Goal: Navigation & Orientation: Find specific page/section

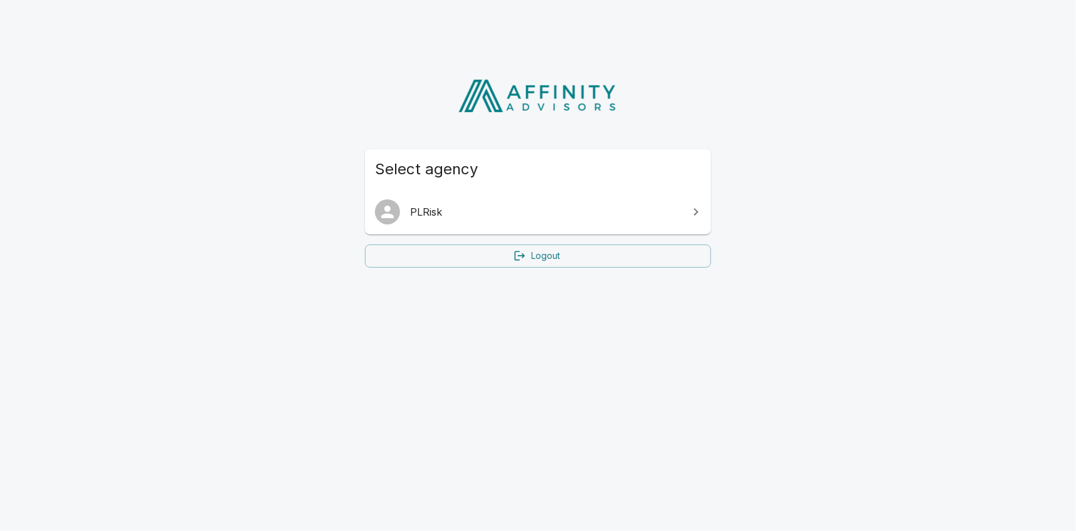
click at [490, 213] on span "PLRisk" at bounding box center [545, 211] width 271 height 15
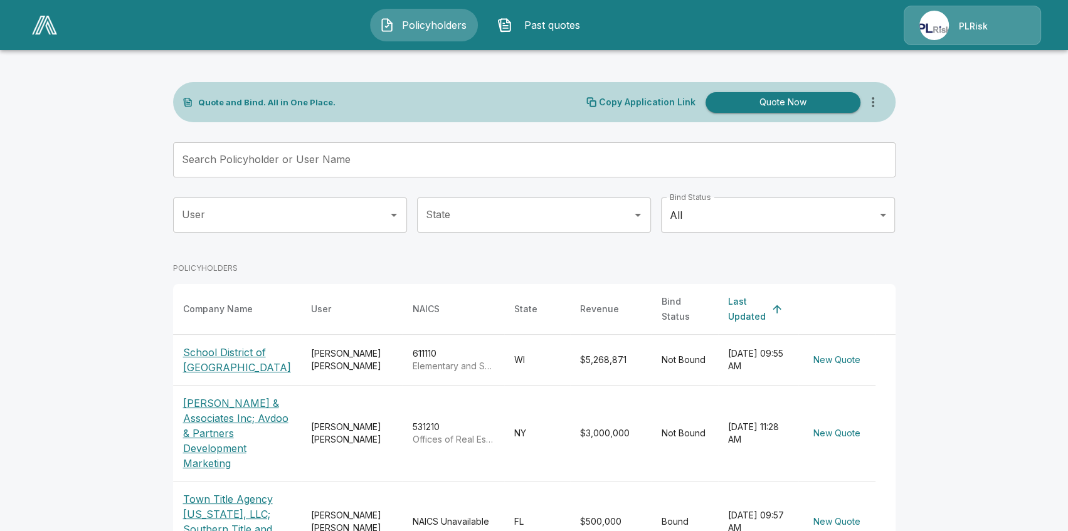
click at [934, 30] on img at bounding box center [933, 25] width 29 height 29
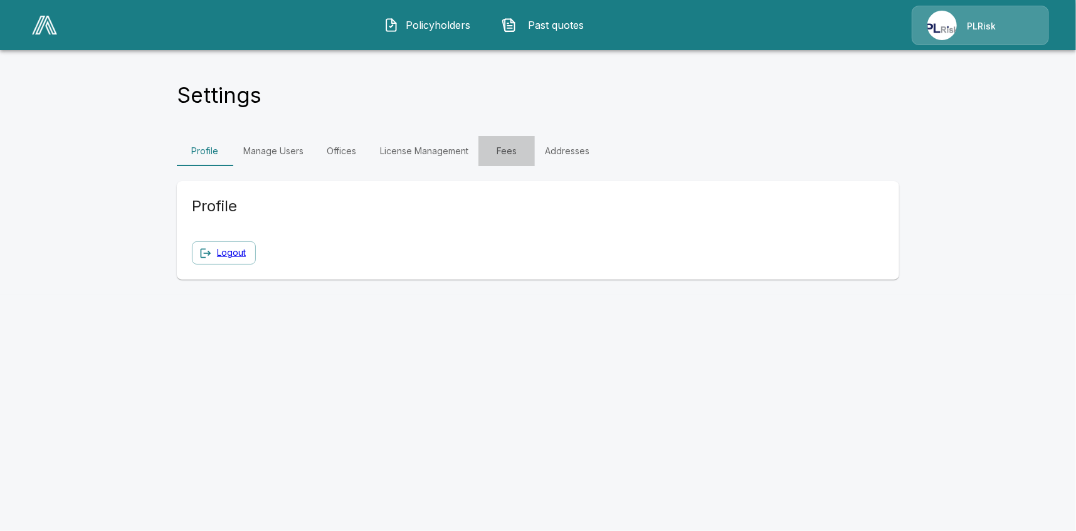
click at [504, 154] on link "Fees" at bounding box center [506, 151] width 56 height 30
click at [40, 28] on img at bounding box center [44, 25] width 25 height 19
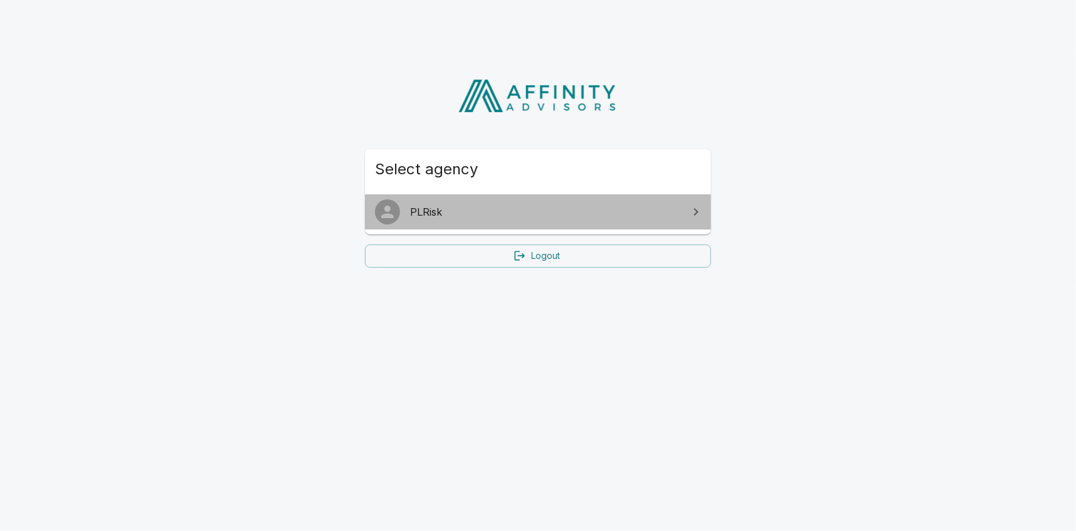
click at [611, 224] on link "PLRisk" at bounding box center [538, 211] width 346 height 35
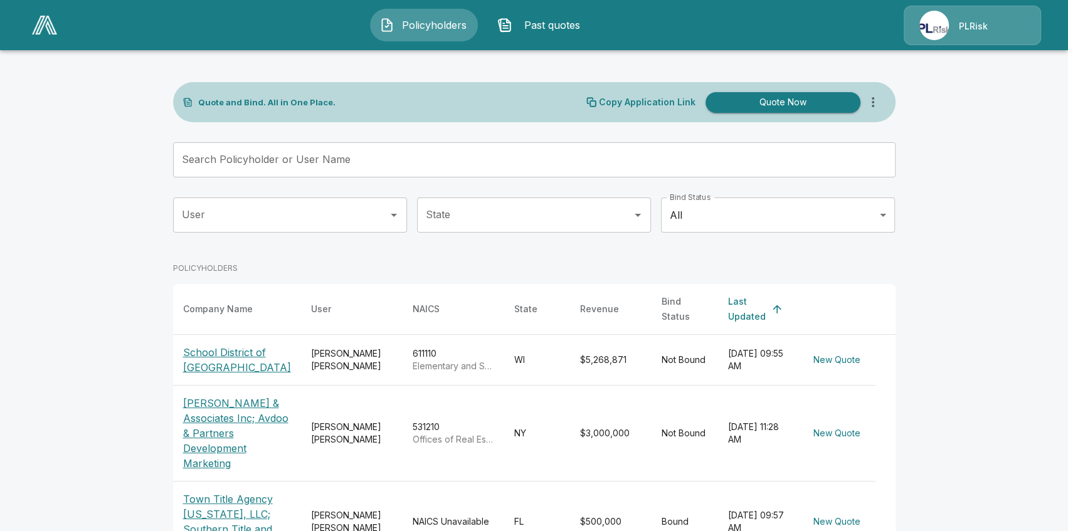
click at [29, 25] on link at bounding box center [44, 25] width 35 height 29
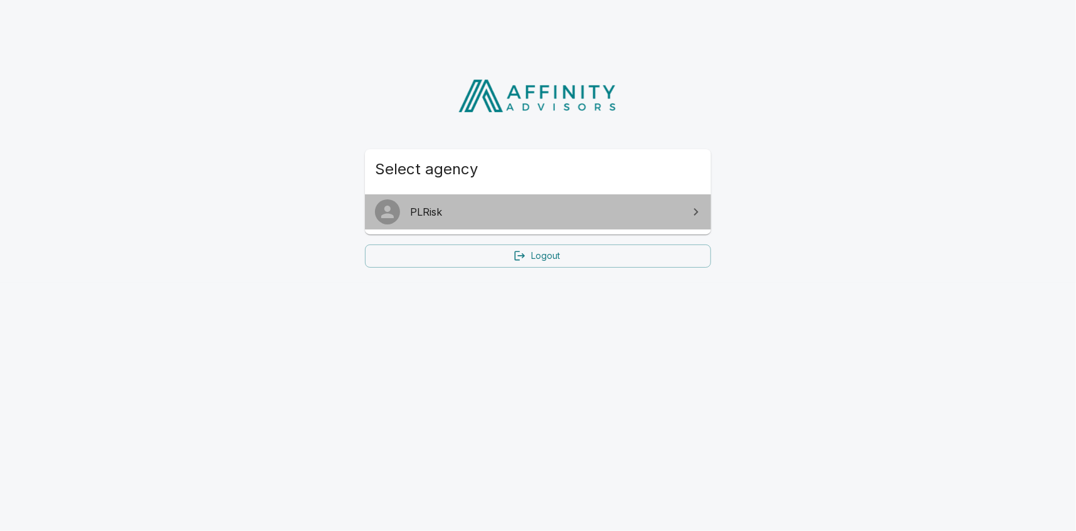
click at [668, 209] on span "PLRisk" at bounding box center [545, 211] width 271 height 15
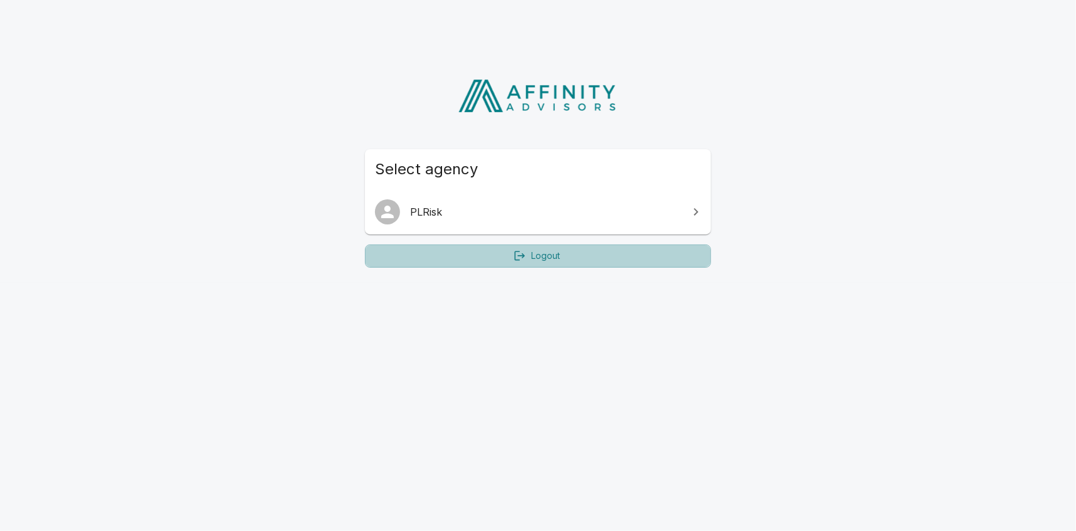
click at [597, 258] on link "Logout" at bounding box center [538, 256] width 346 height 23
